Goal: Answer question/provide support

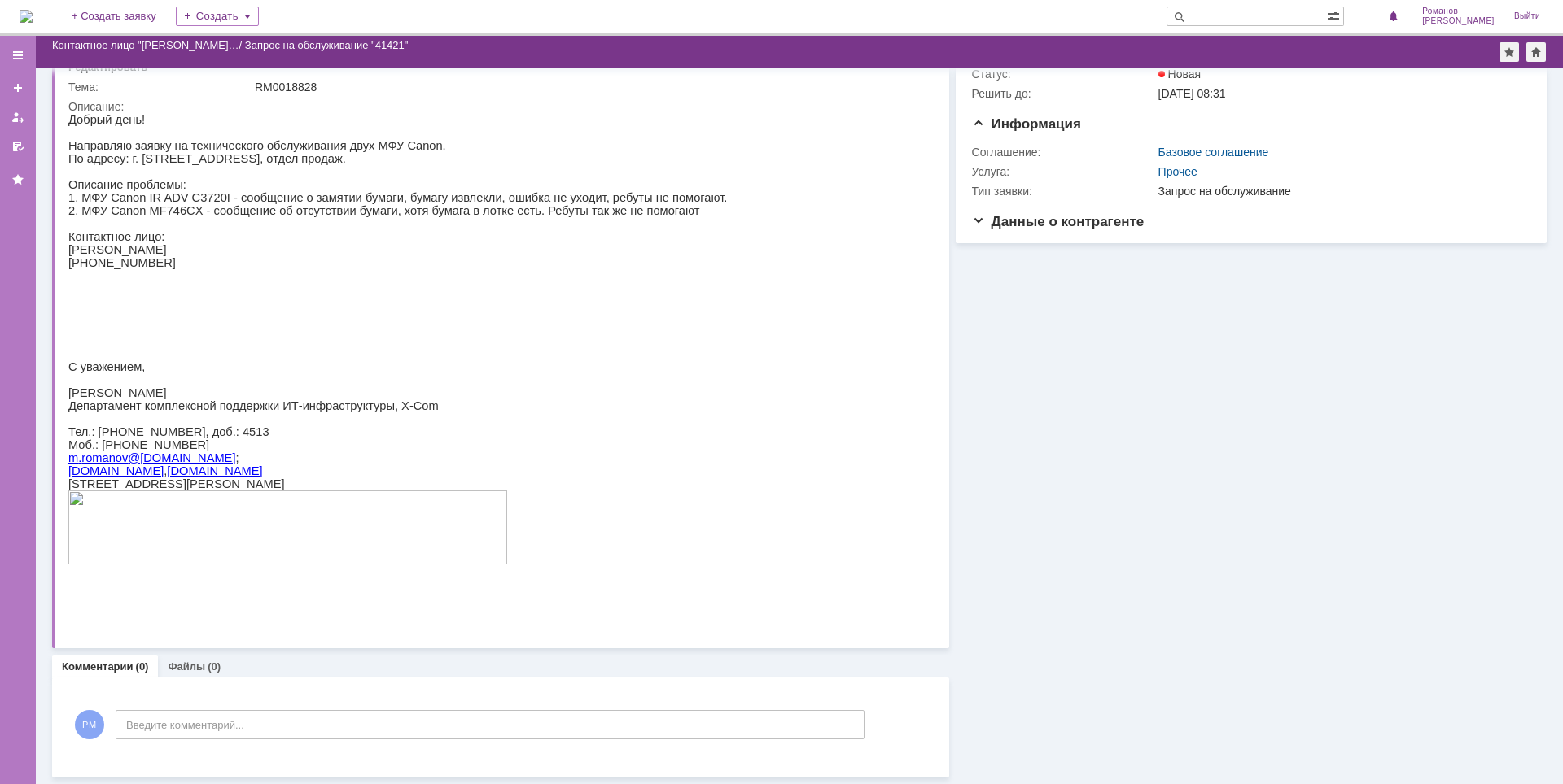
scroll to position [51, 0]
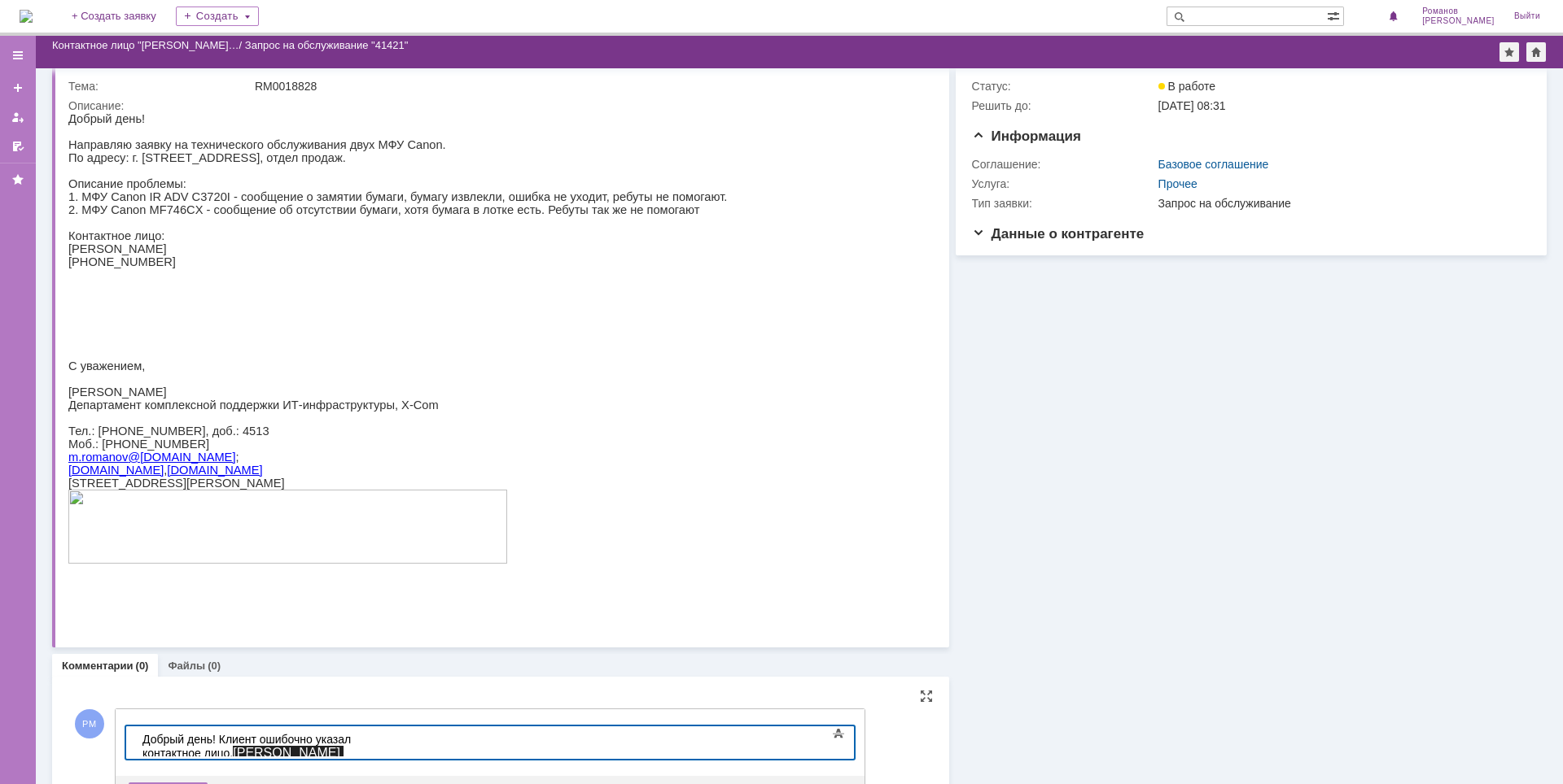
click at [348, 742] on div "Добрый день! Клиент ошибочно указал контактное лицо. Мохратова Наталья Николаев…" at bounding box center [258, 754] width 231 height 42
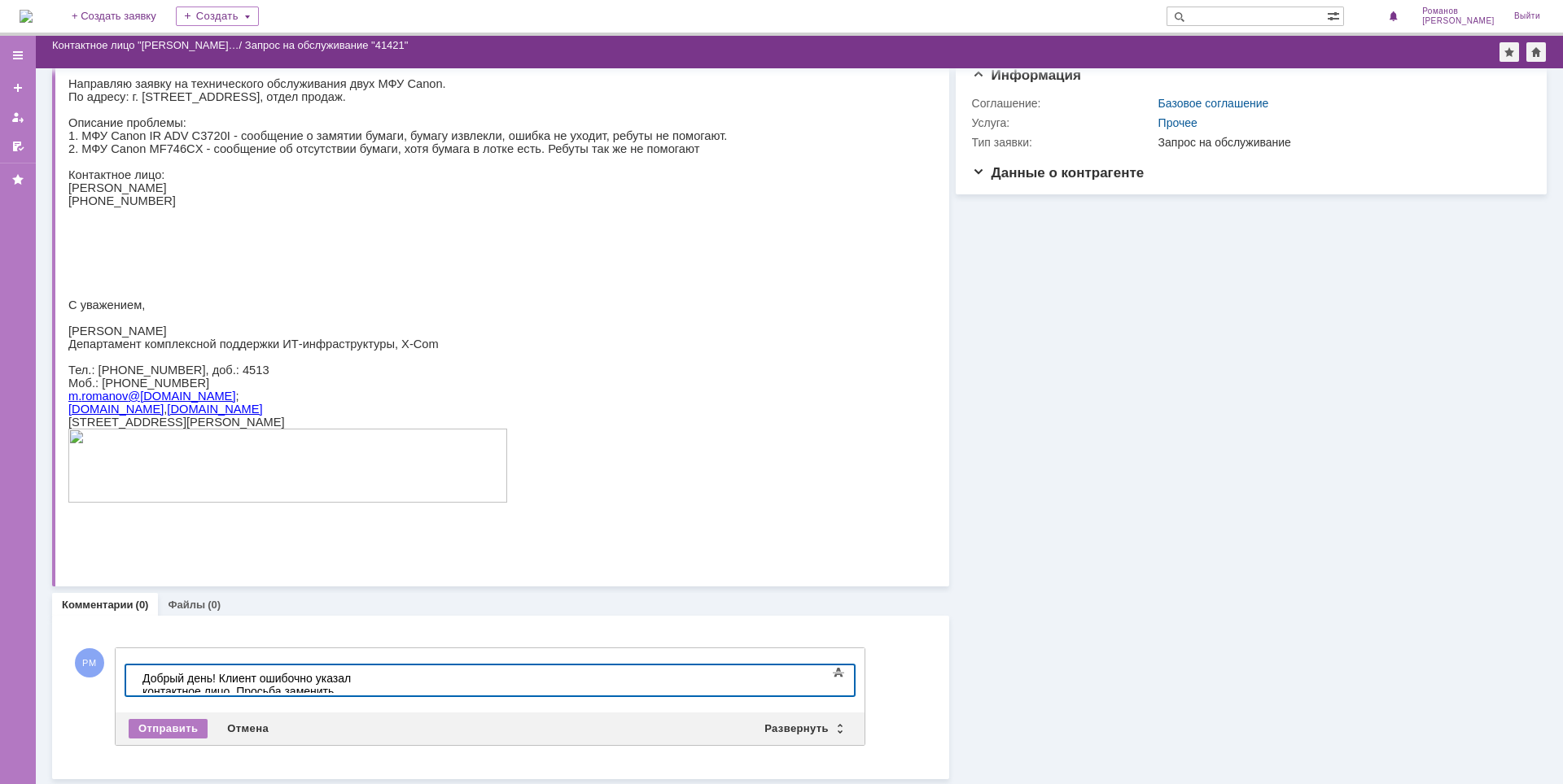
scroll to position [663, 6]
click at [373, 682] on div "Добрый день! Клиент ошибочно указал контактное лицо. Просьба заменить Мохратова…" at bounding box center [258, 697] width 231 height 52
drag, startPoint x: 549, startPoint y: 682, endPoint x: 825, endPoint y: 677, distance: 276.0
click at [380, 677] on body "Добрый день! Клиент ошибочно указал контактное лицо. Просьба заменить на Мохрат…" at bounding box center [258, 698] width 244 height 65
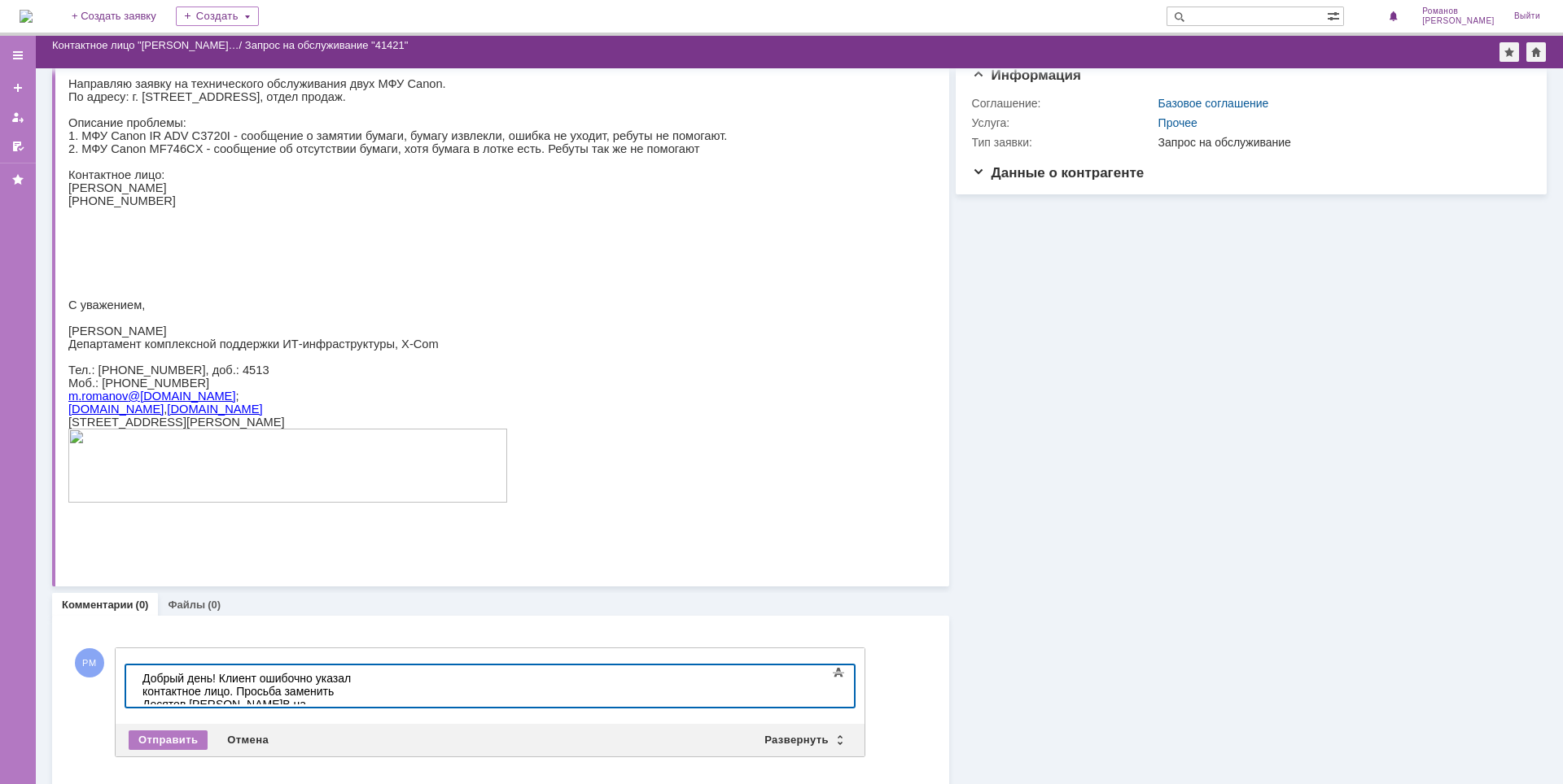
scroll to position [110, 0]
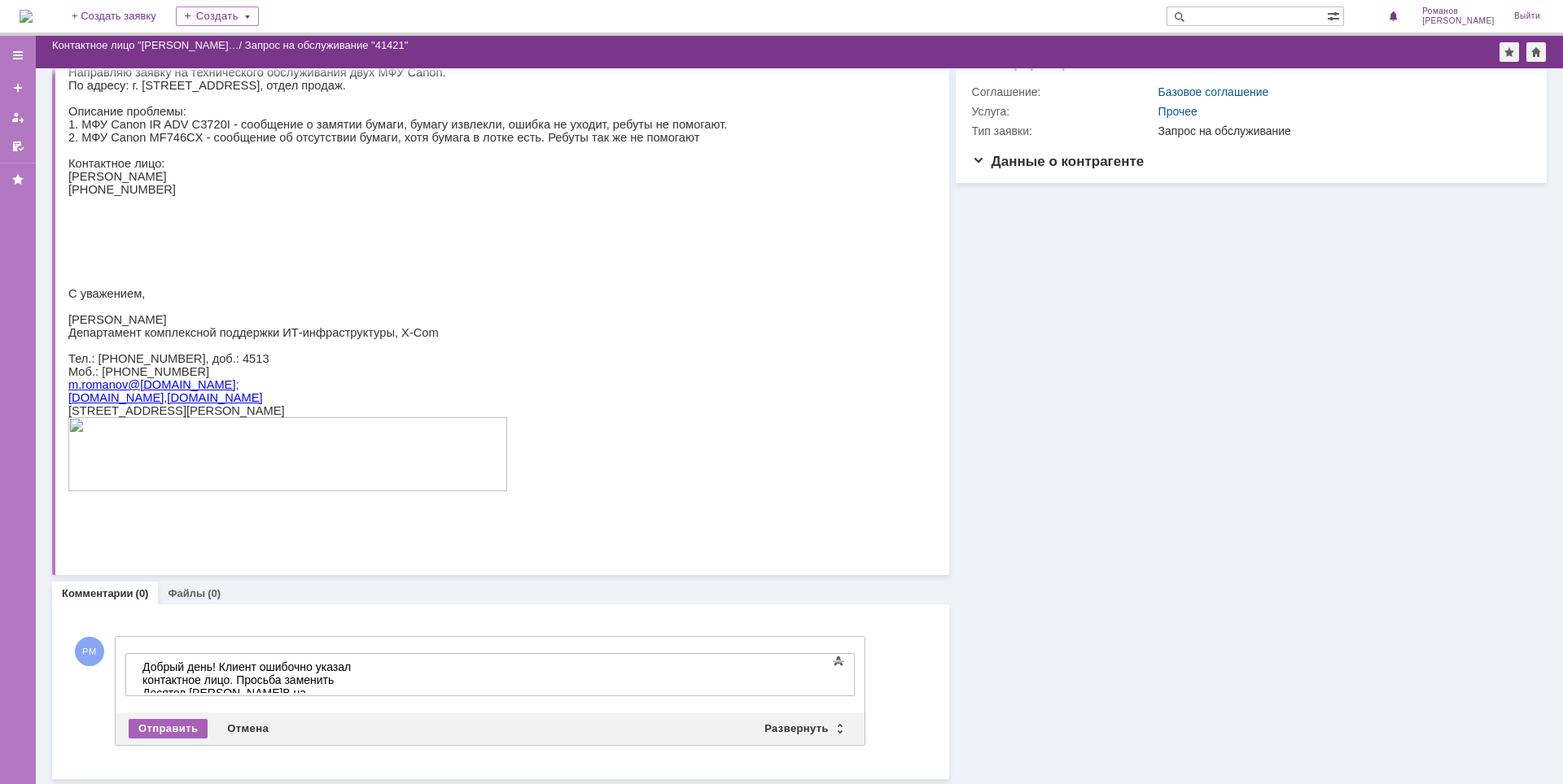
click at [181, 724] on div "Отправить" at bounding box center [168, 728] width 79 height 19
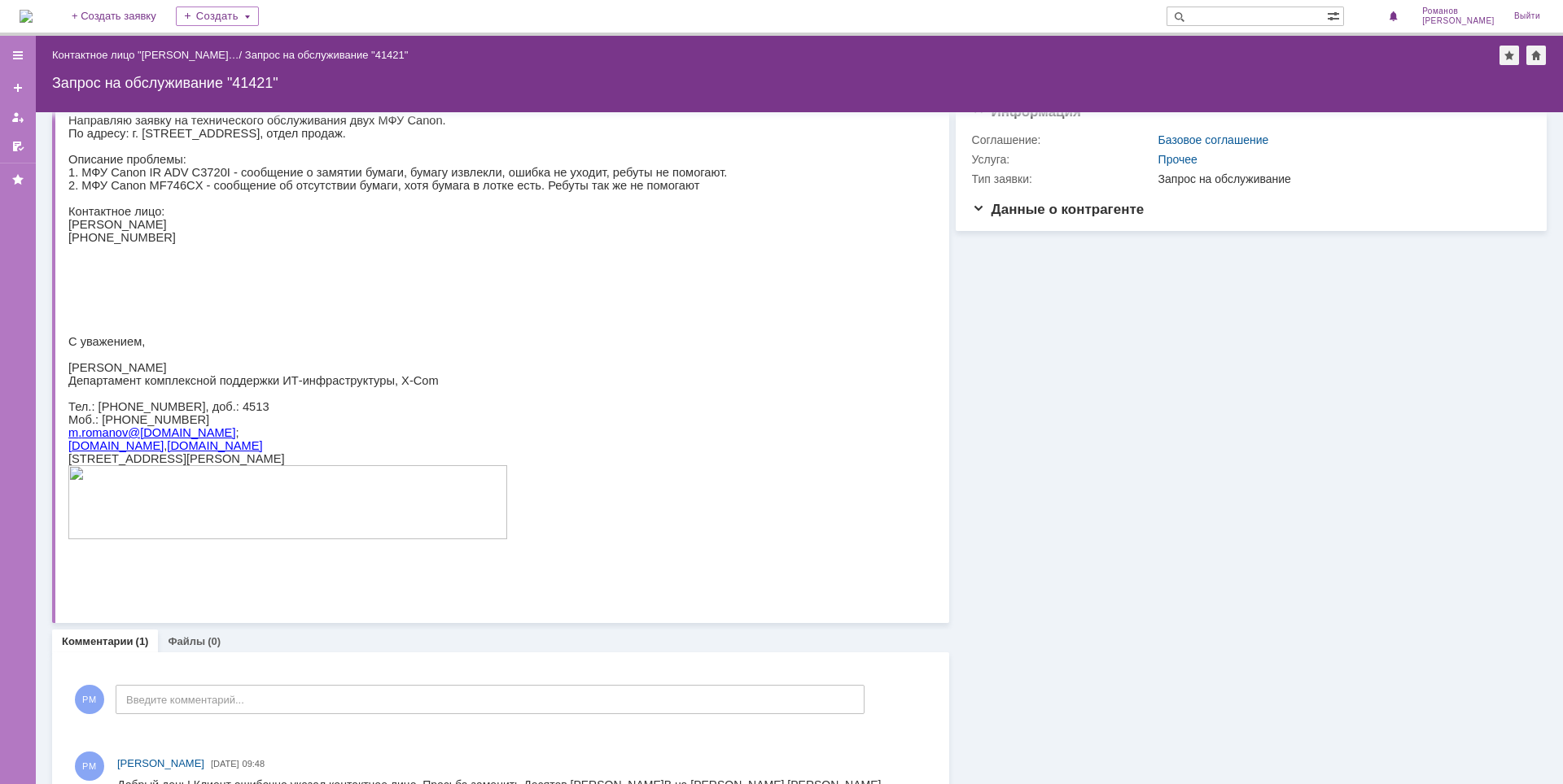
scroll to position [0, 0]
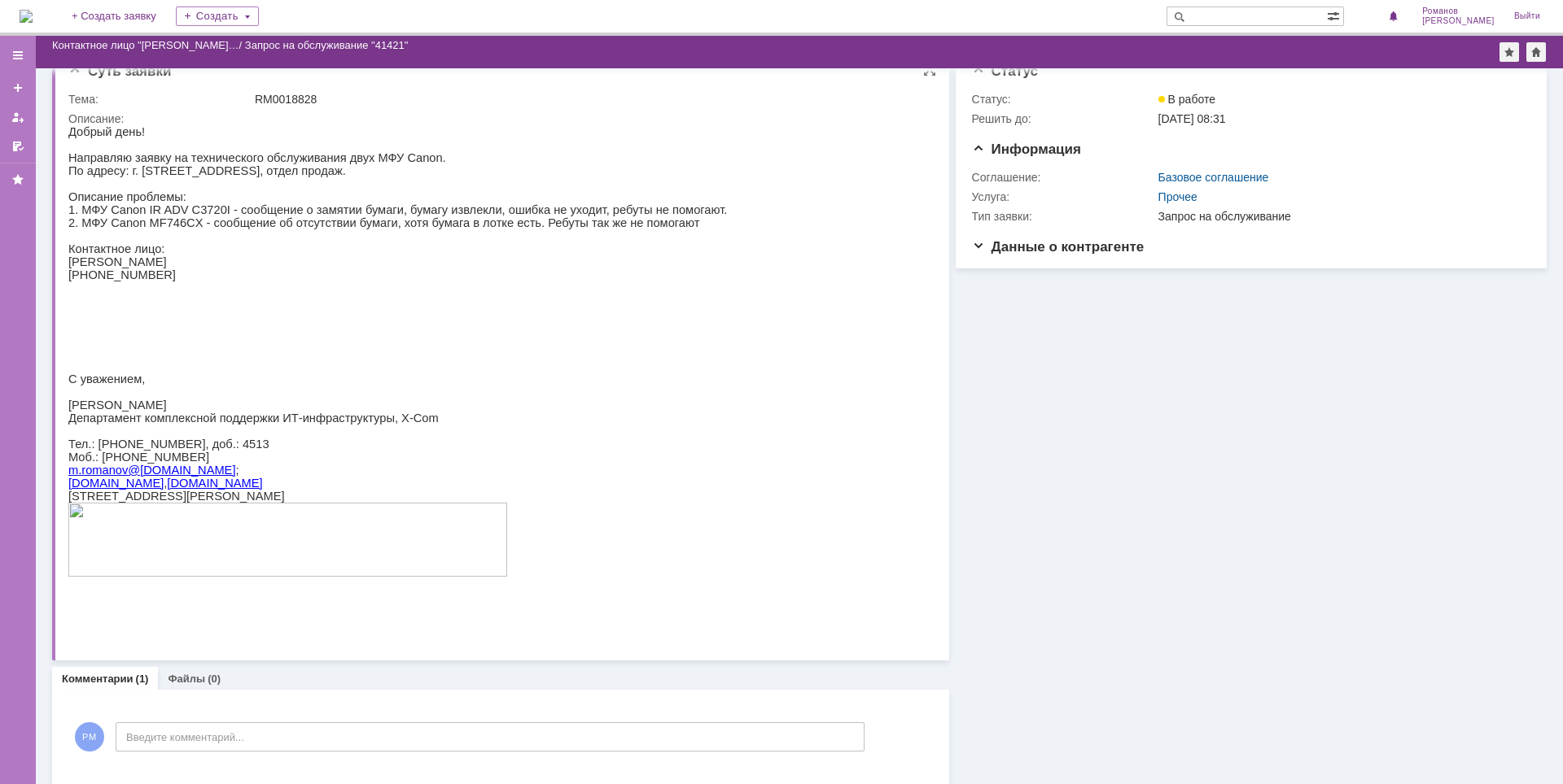
scroll to position [106, 0]
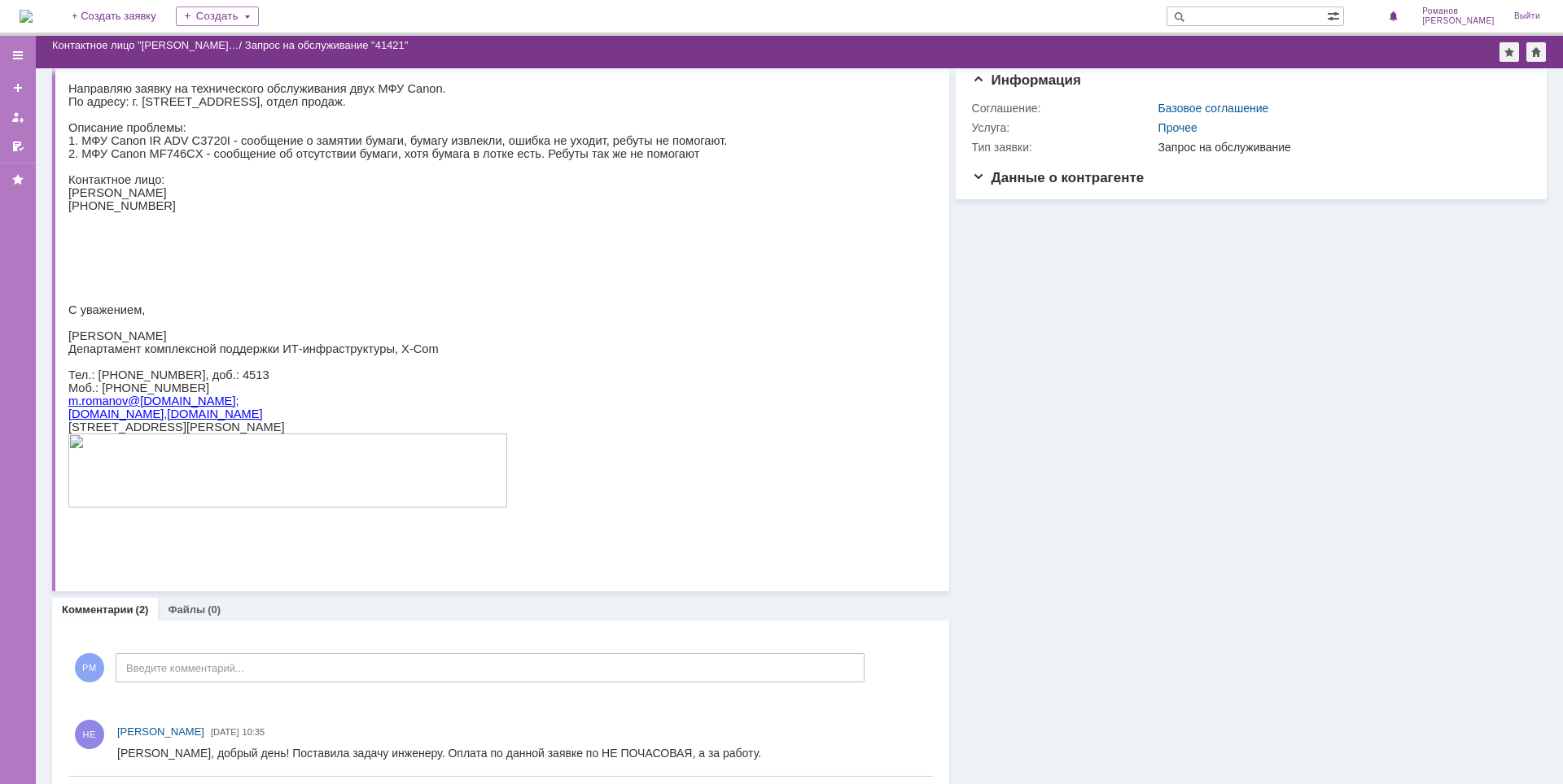
scroll to position [175, 0]
